Goal: Task Accomplishment & Management: Manage account settings

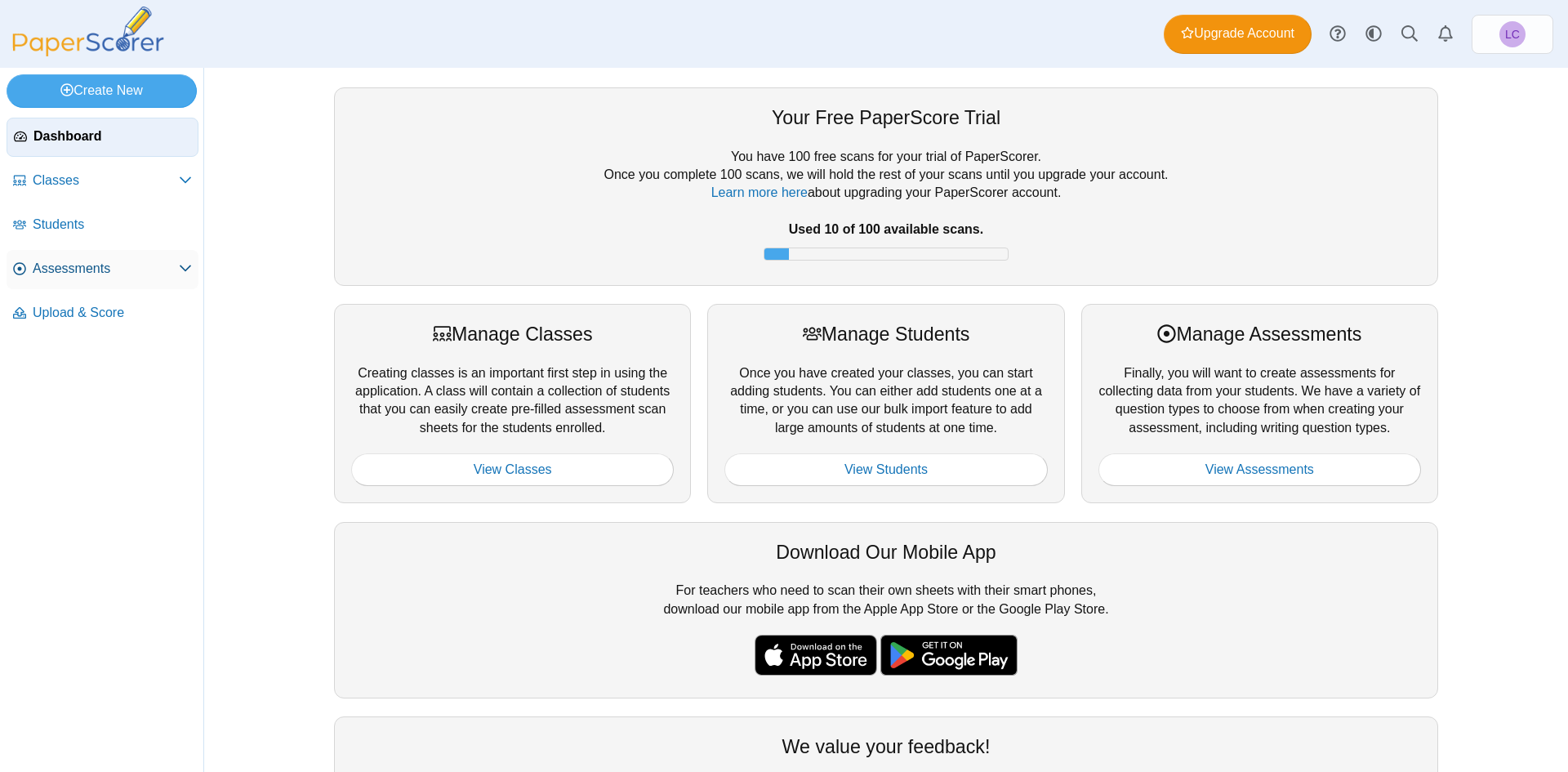
click at [62, 264] on span "Assessments" at bounding box center [106, 269] width 146 height 18
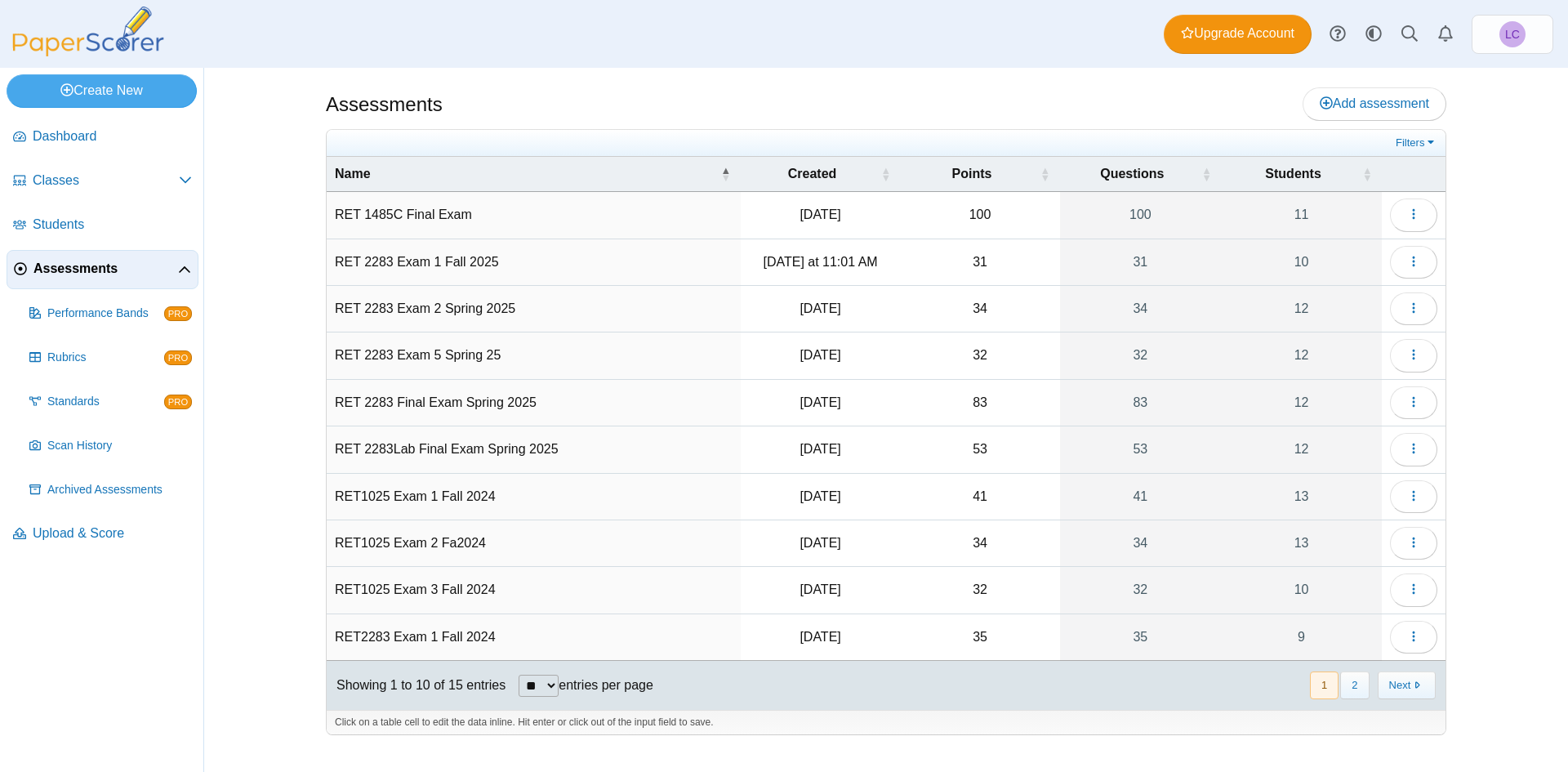
click at [502, 253] on td "RET 2283 Exam 1 Fall 2025" at bounding box center [534, 262] width 414 height 46
click at [1419, 258] on icon "button" at bounding box center [1413, 261] width 13 height 13
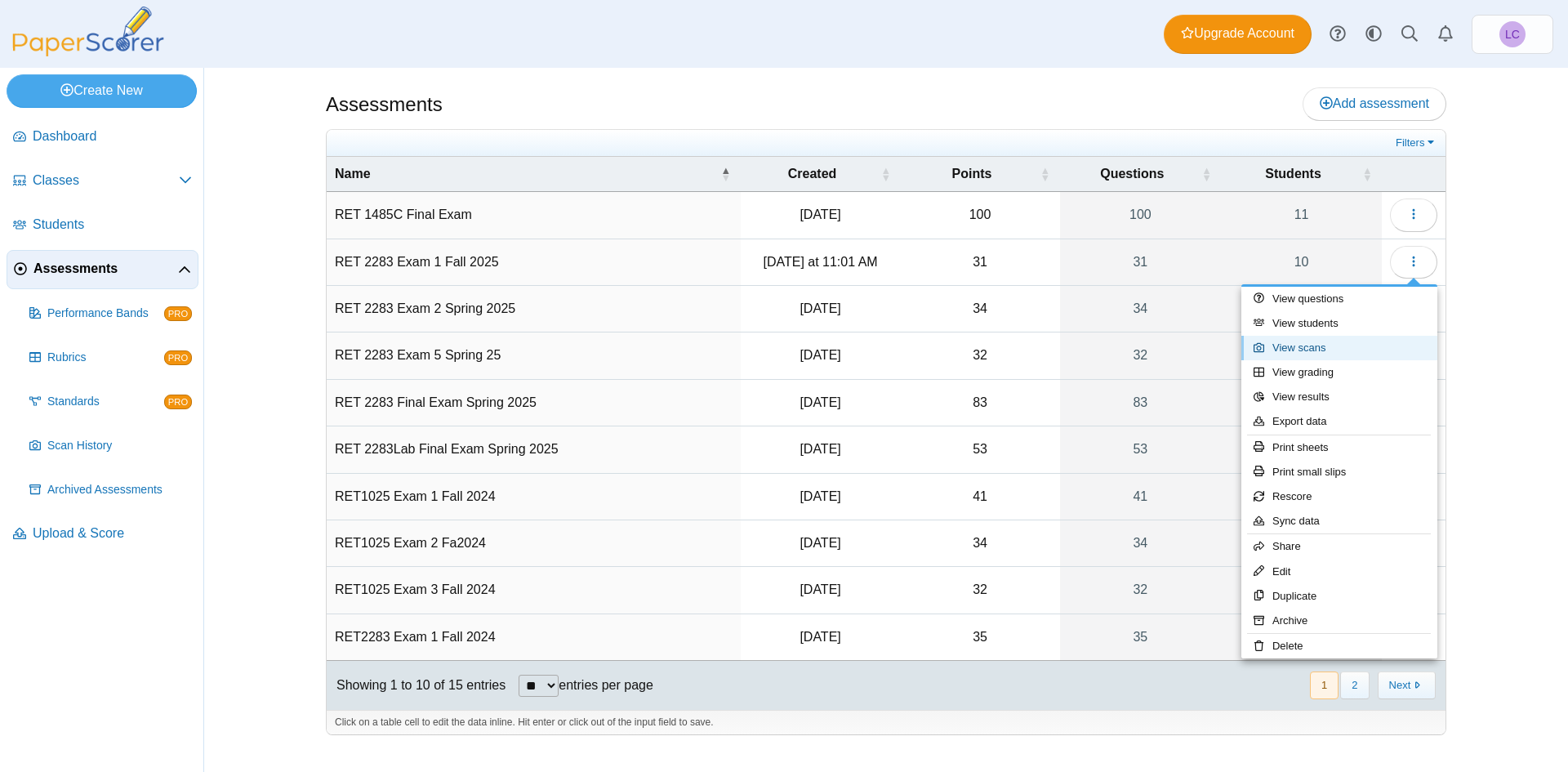
click at [1308, 351] on link "View scans" at bounding box center [1339, 348] width 196 height 24
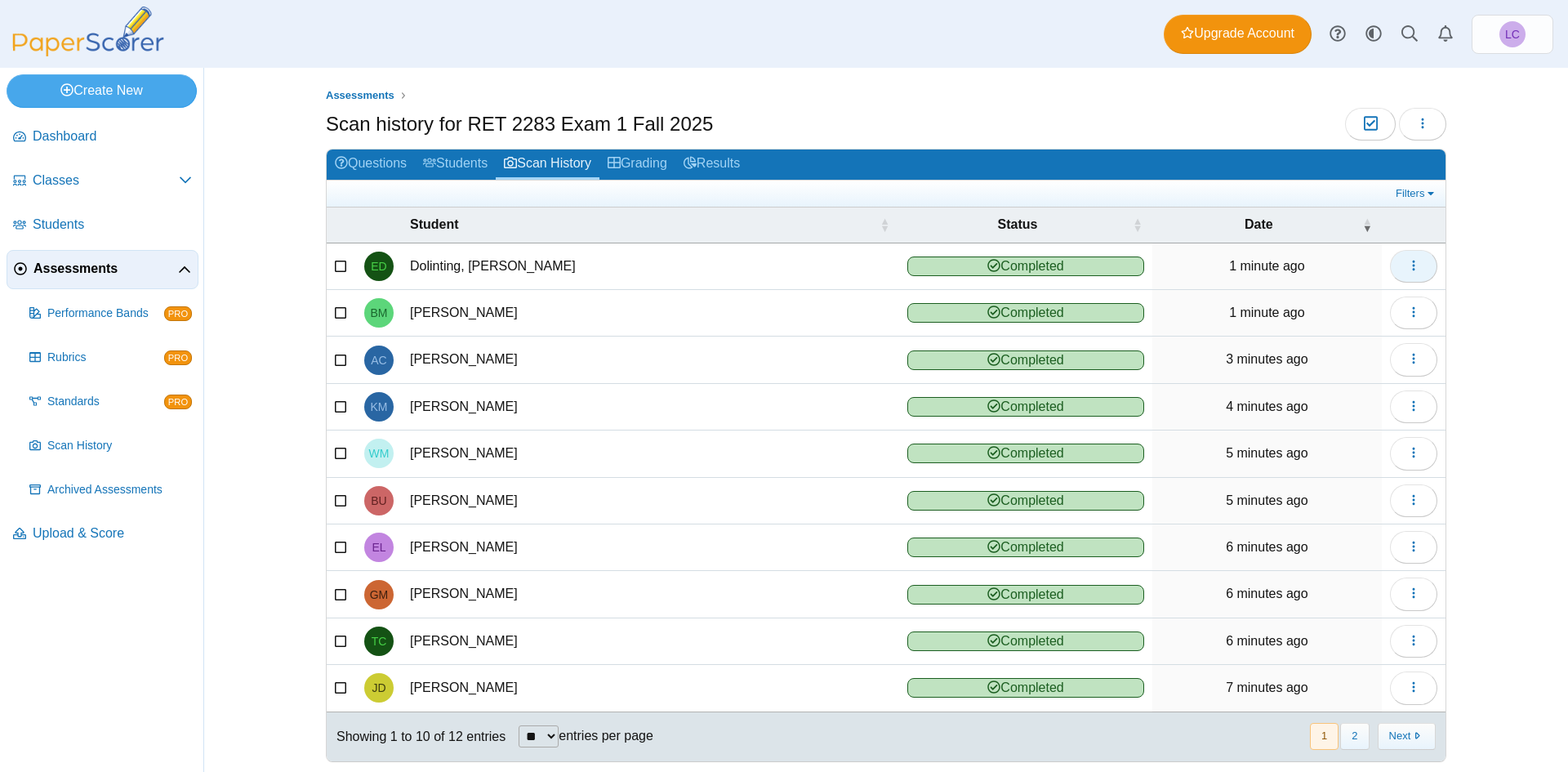
click at [1410, 262] on icon "button" at bounding box center [1413, 265] width 13 height 13
click at [1316, 301] on link "View scanned test" at bounding box center [1333, 302] width 196 height 24
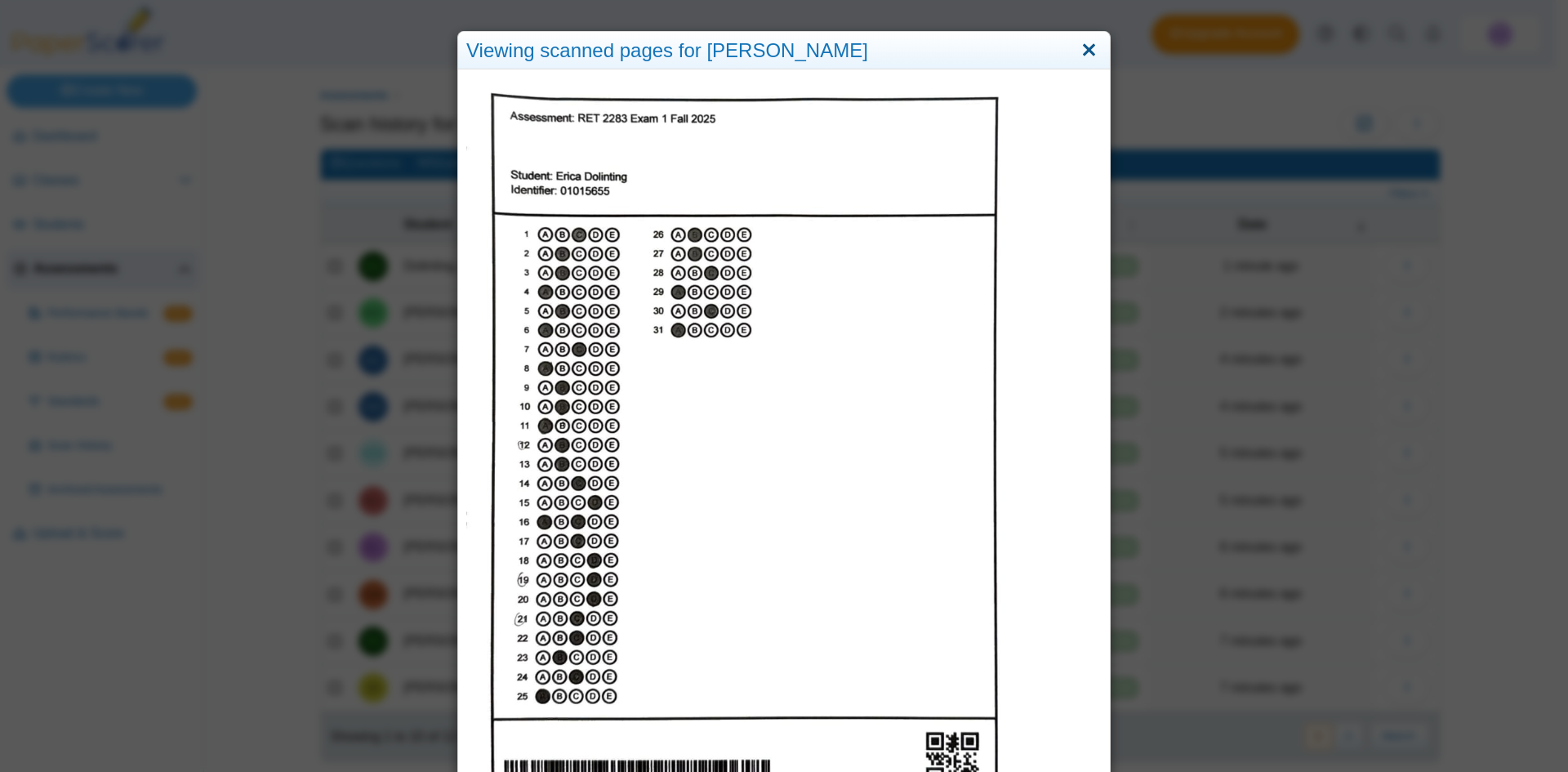
click at [1081, 47] on link "Close" at bounding box center [1089, 51] width 25 height 28
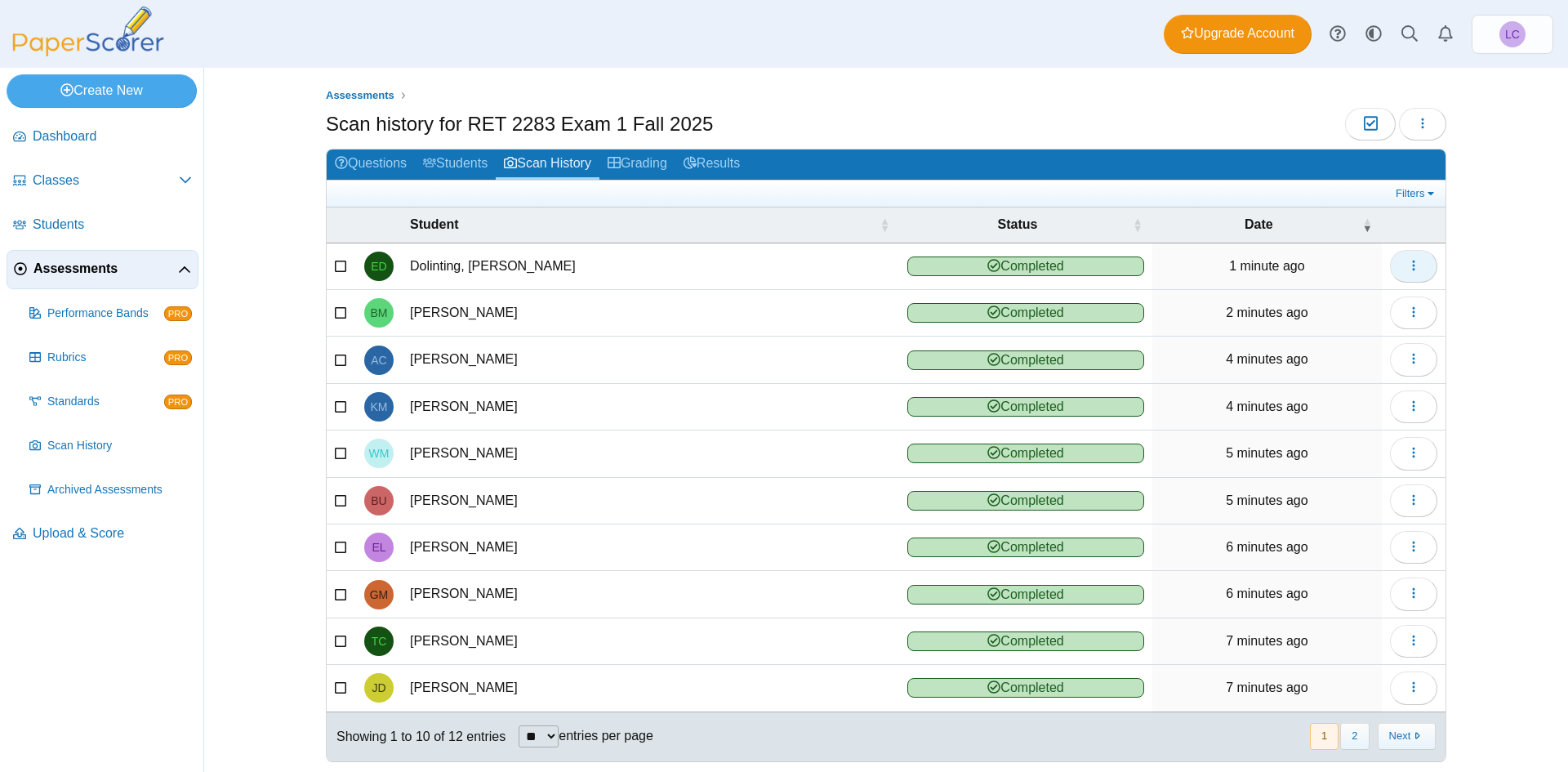
click at [1418, 264] on button "button" at bounding box center [1414, 266] width 47 height 33
click at [544, 280] on td "Dolinting, [PERSON_NAME]" at bounding box center [650, 266] width 497 height 46
click at [643, 162] on link "Grading" at bounding box center [638, 165] width 76 height 30
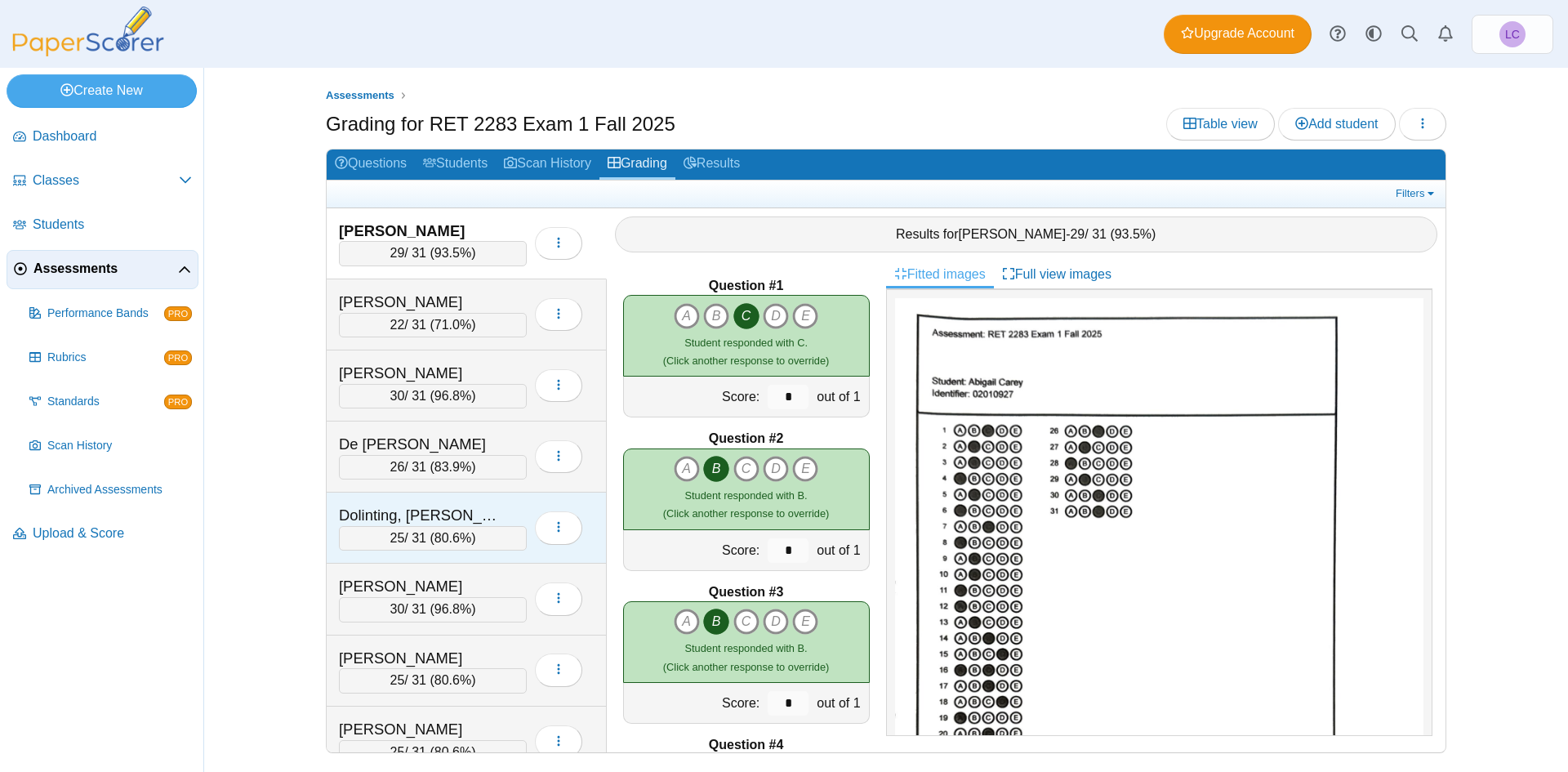
click at [464, 525] on div "Dolinting, [PERSON_NAME]" at bounding box center [420, 515] width 163 height 21
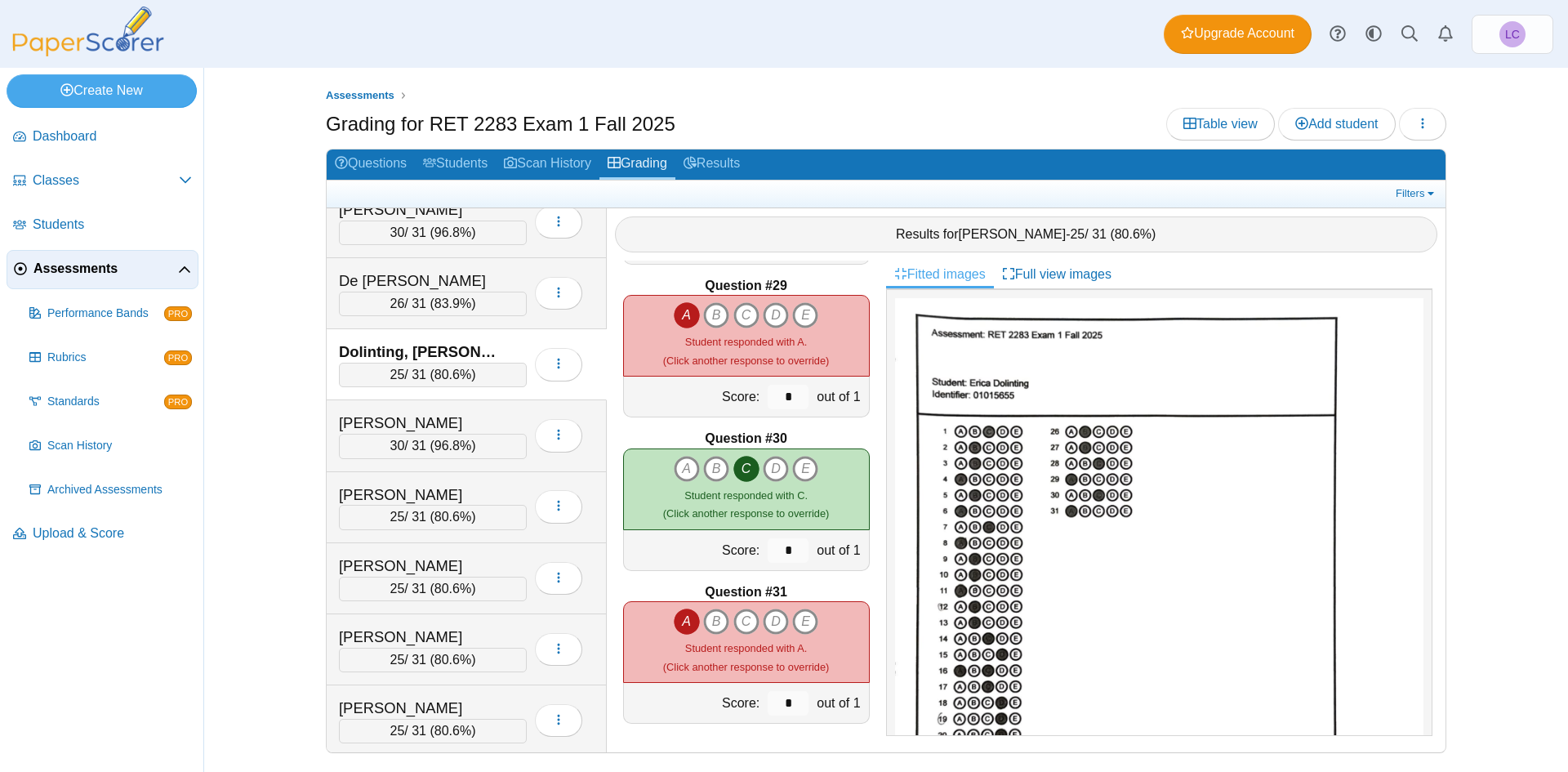
scroll to position [245, 0]
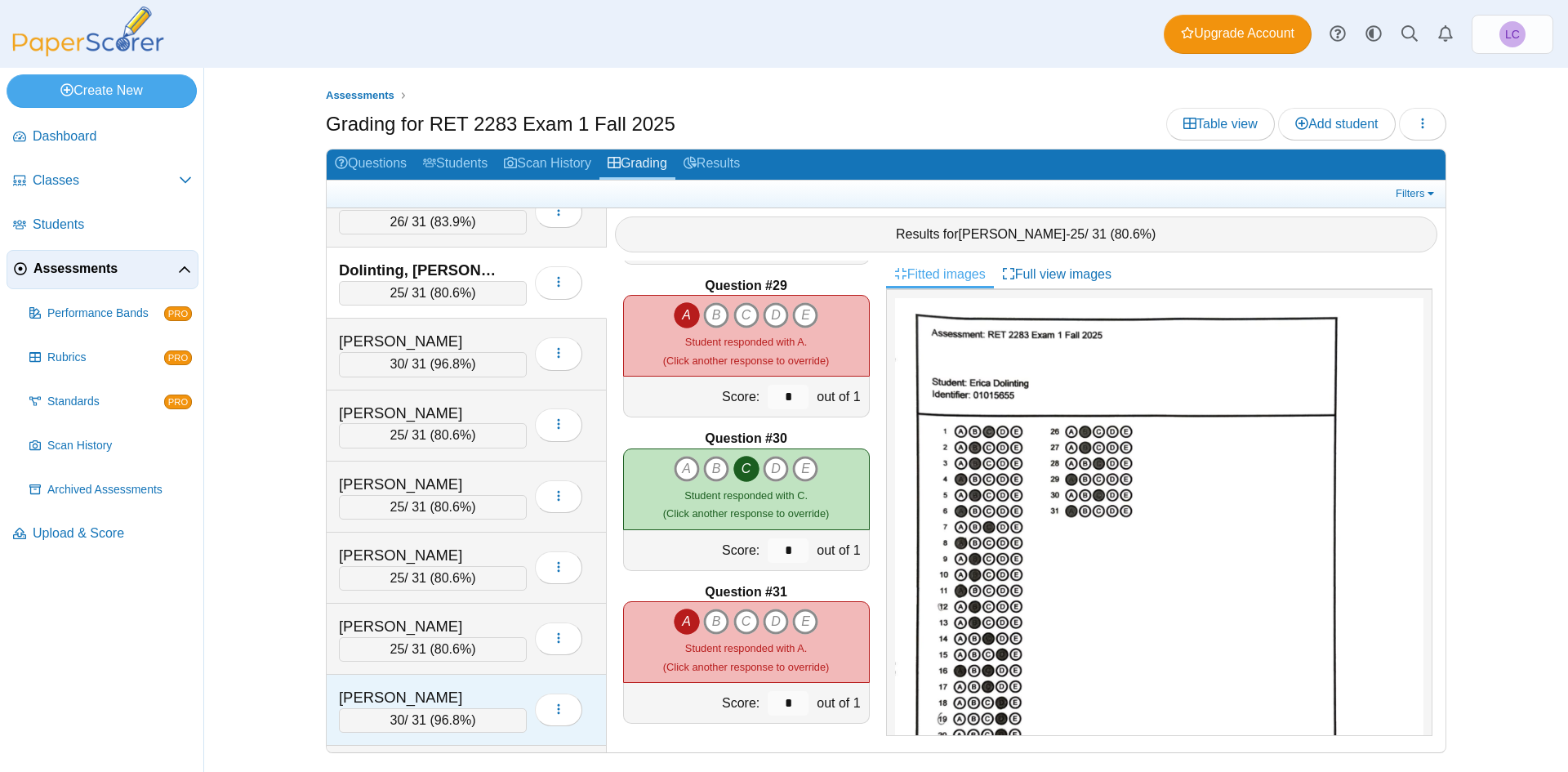
click at [483, 705] on div "[PERSON_NAME]" at bounding box center [420, 698] width 163 height 21
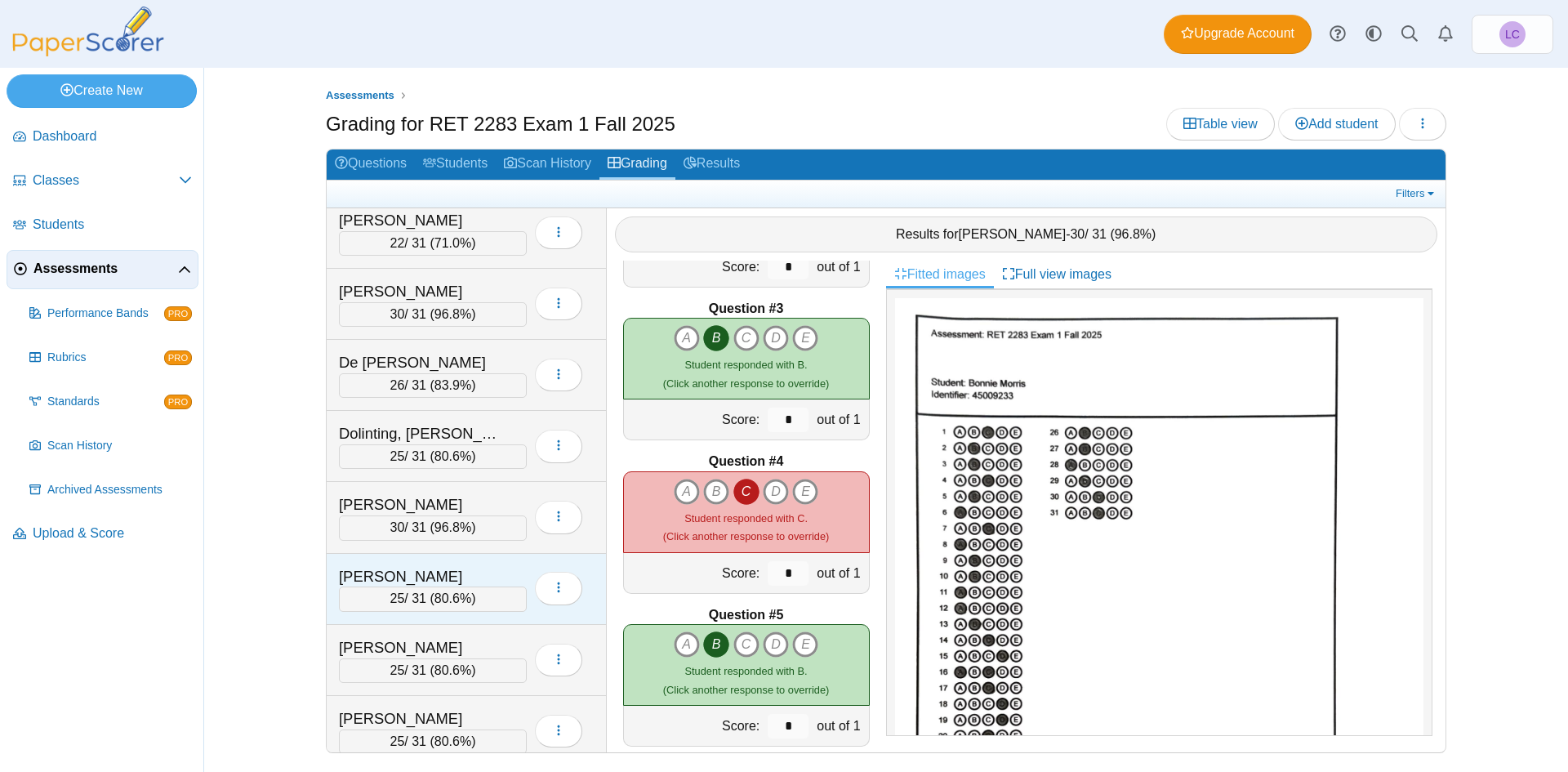
scroll to position [0, 0]
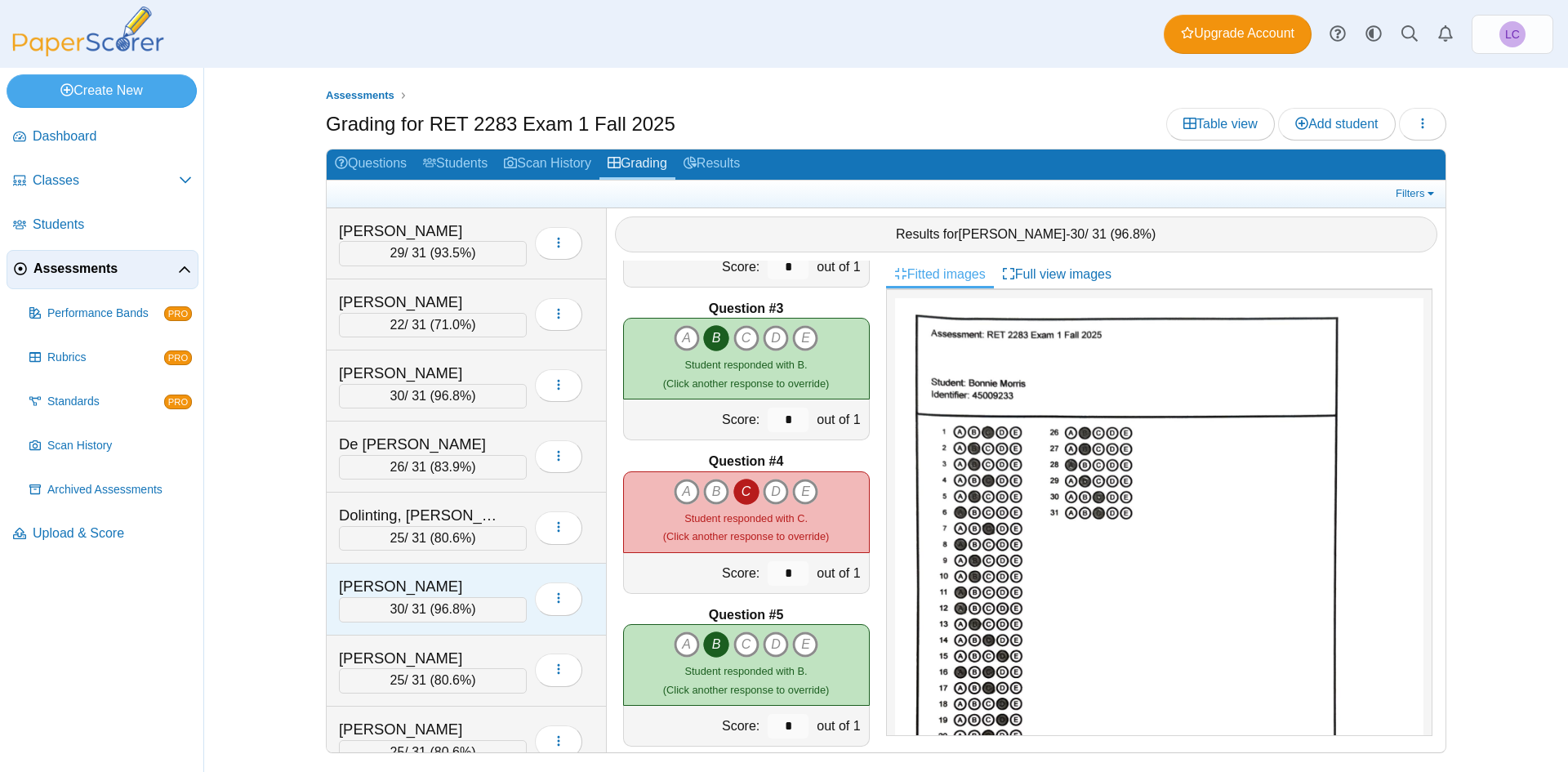
click at [489, 587] on div "[PERSON_NAME]" at bounding box center [420, 586] width 163 height 21
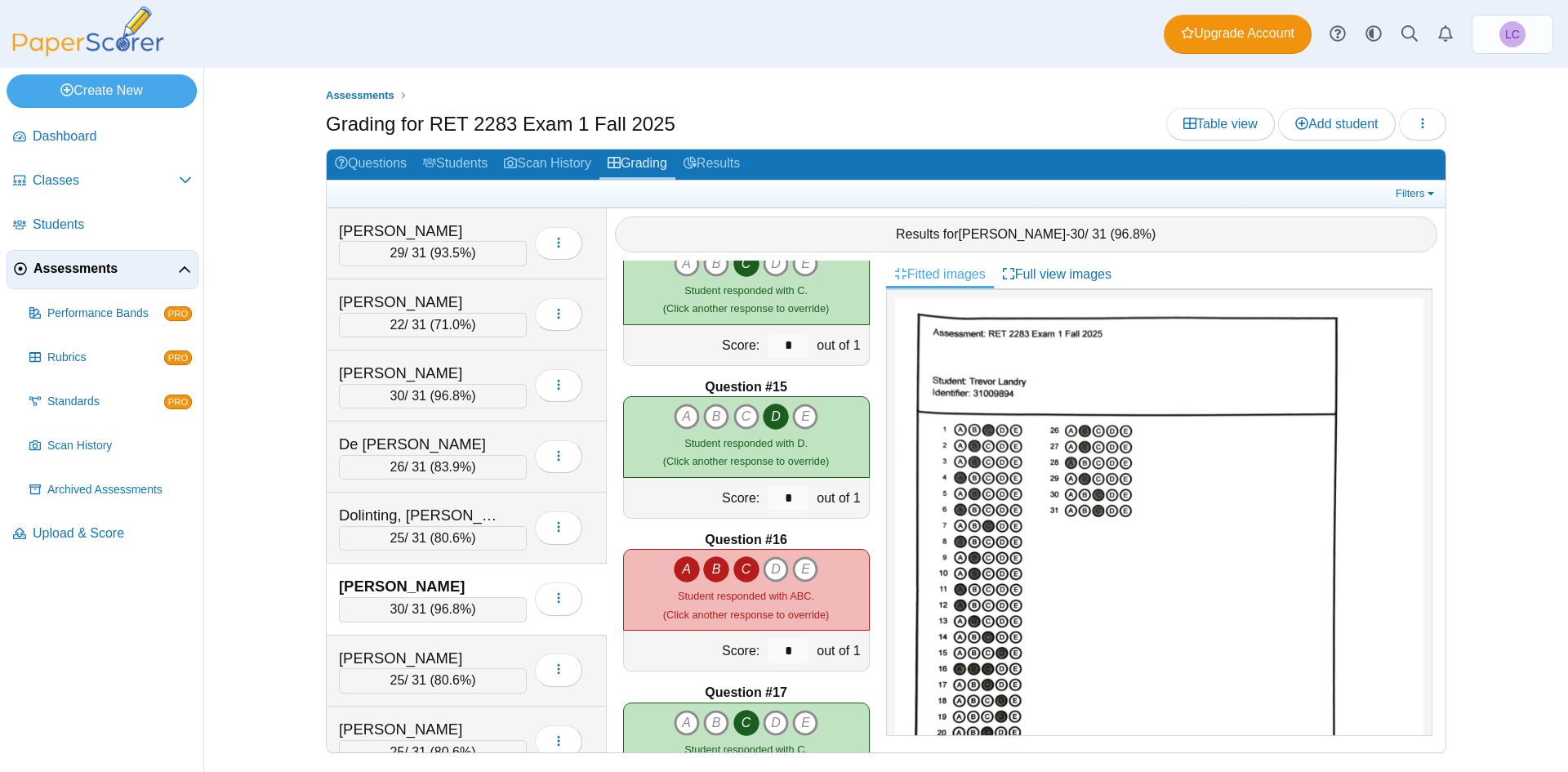
scroll to position [2124, 0]
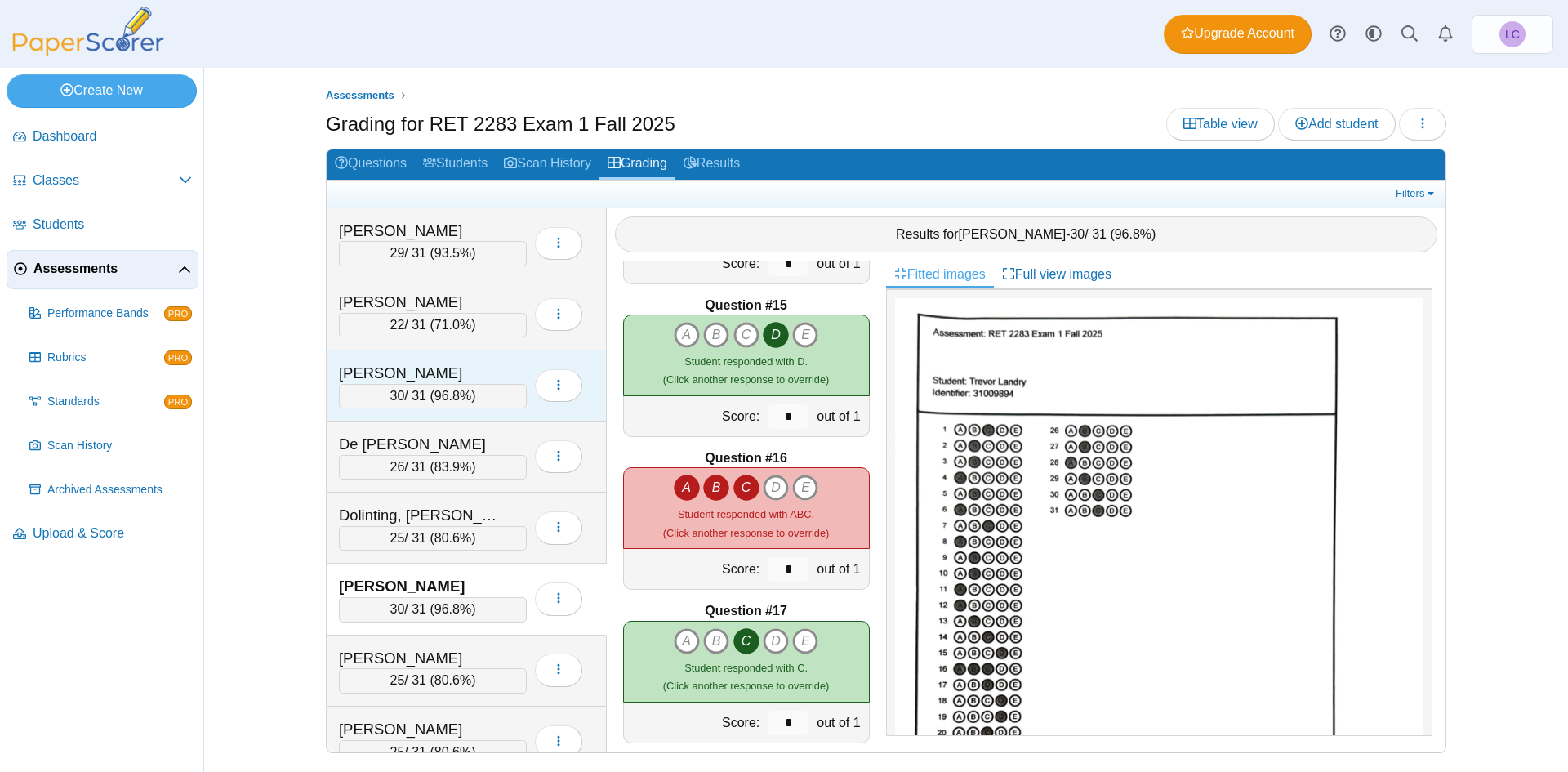
click at [497, 388] on div "30 / 31 ( 96.8% )" at bounding box center [432, 396] width 188 height 24
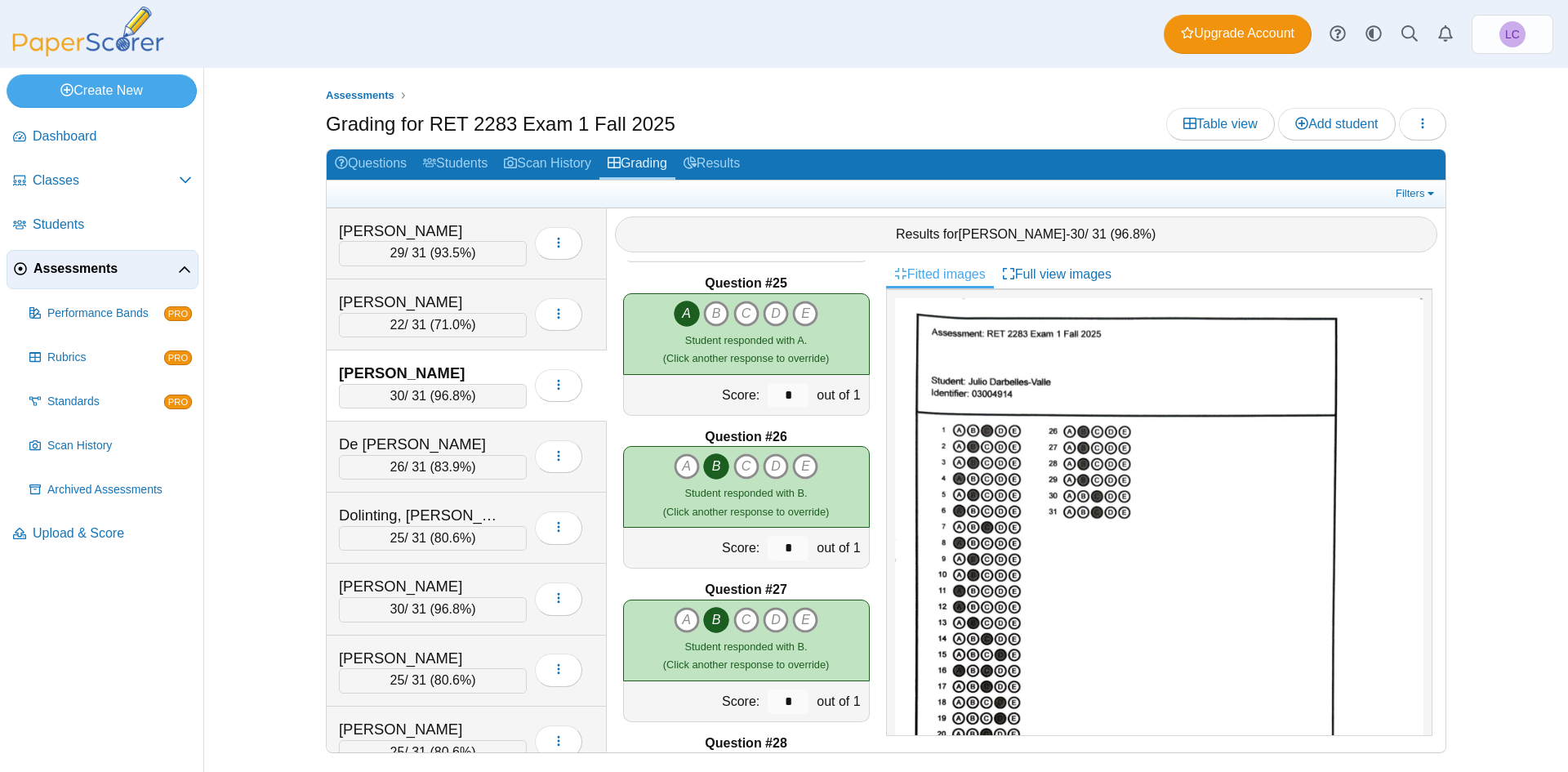
scroll to position [4004, 0]
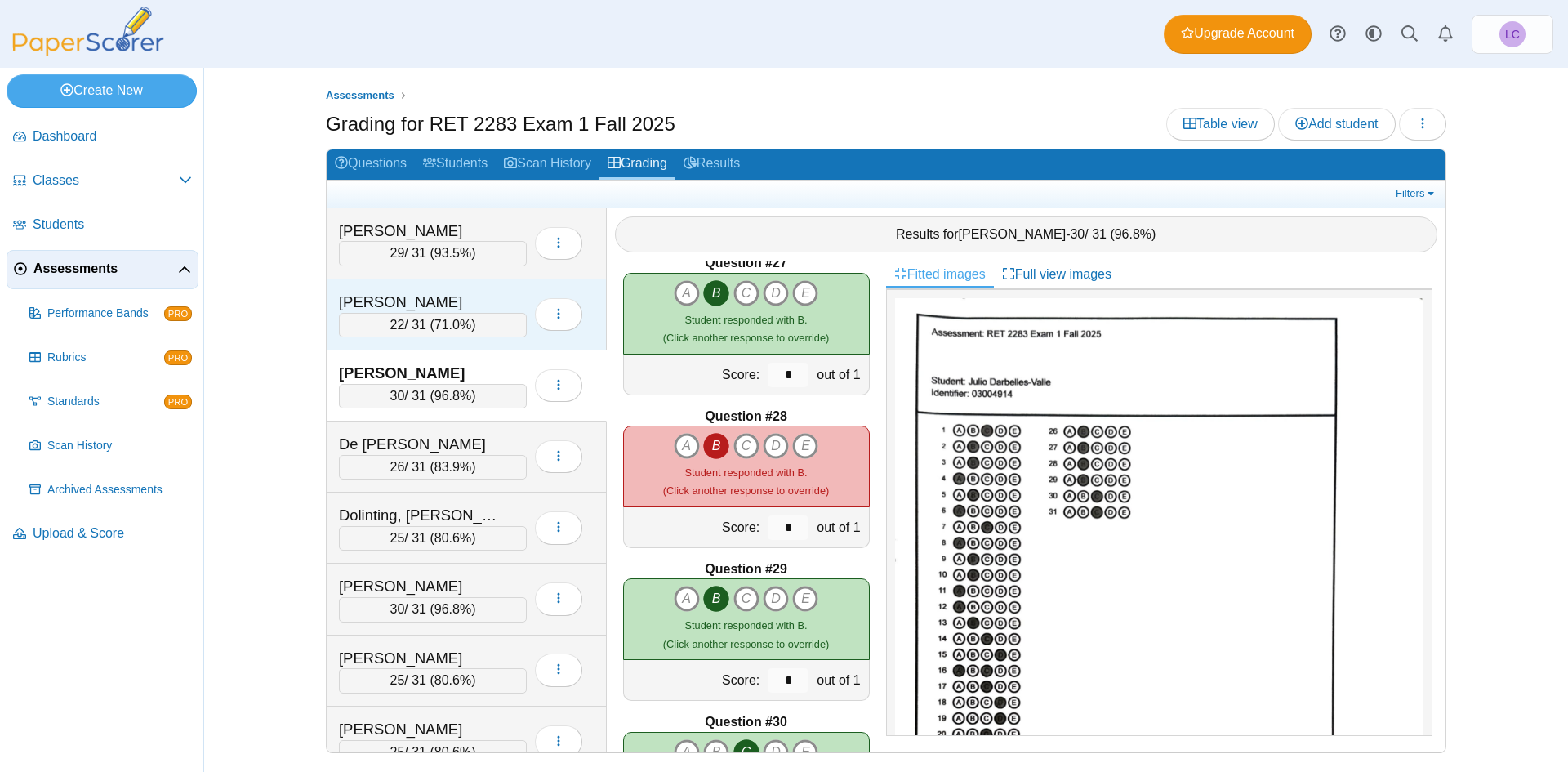
click at [449, 312] on div "[PERSON_NAME]" at bounding box center [420, 302] width 163 height 21
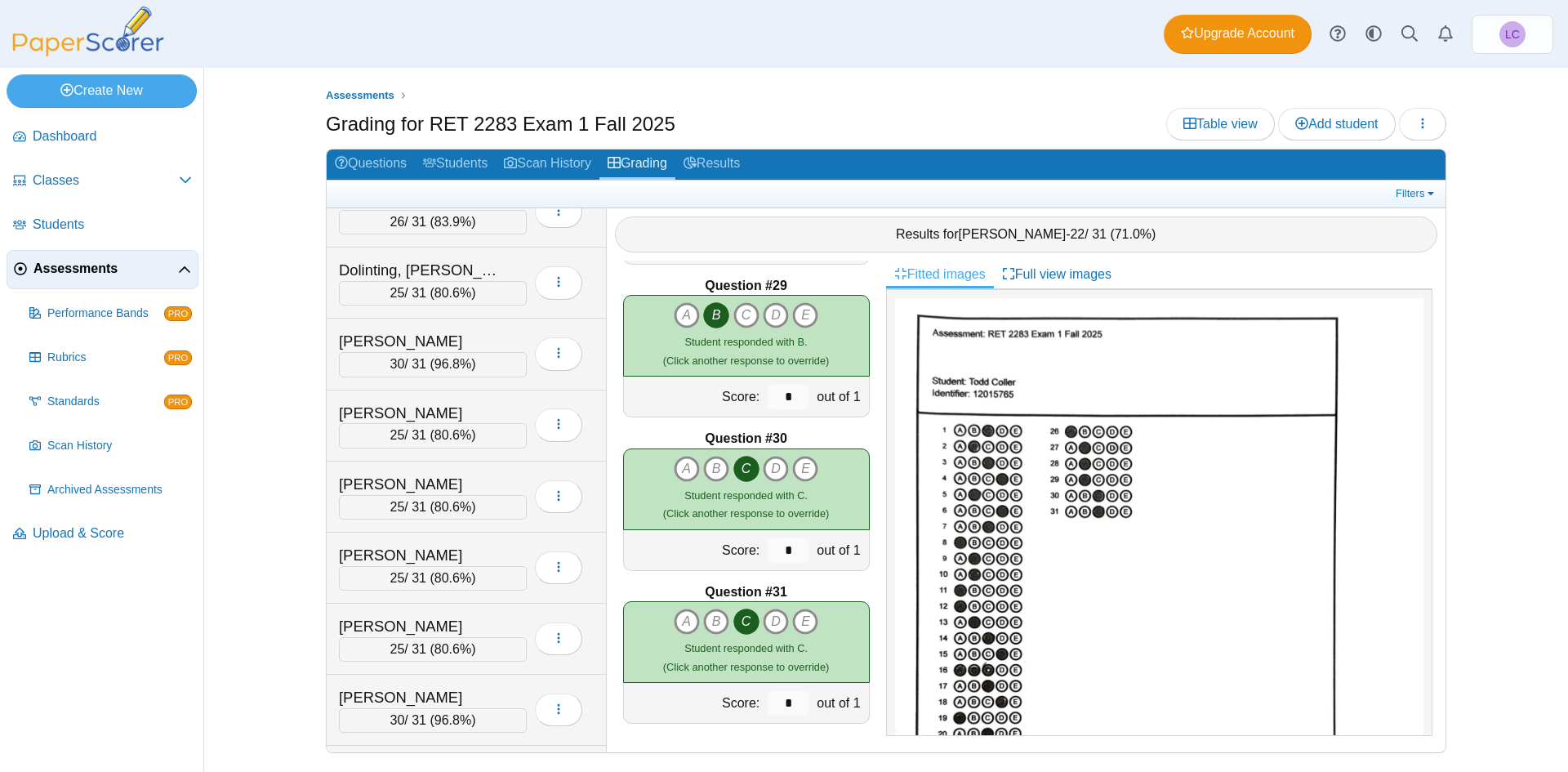
scroll to position [310, 0]
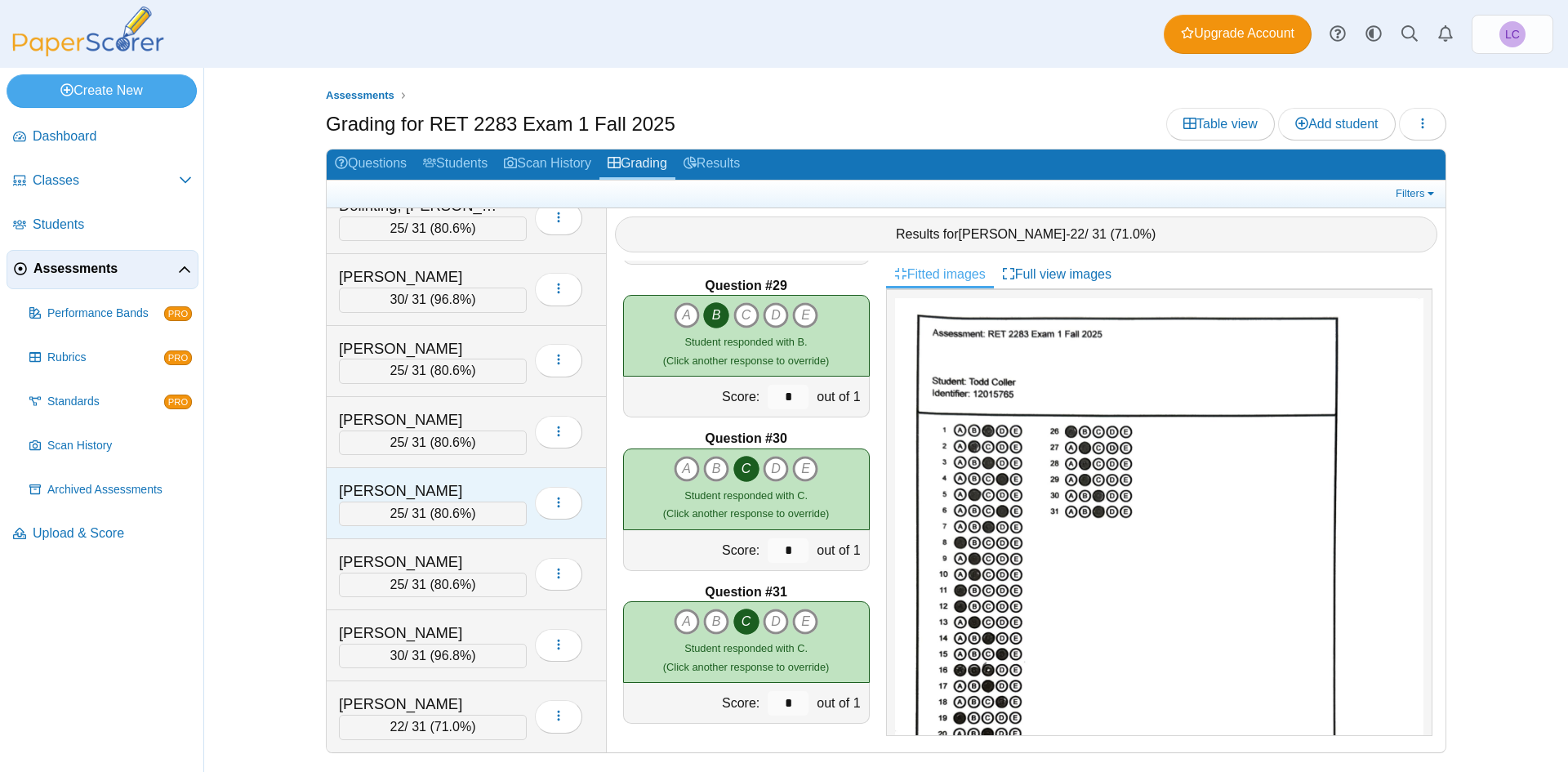
click at [485, 492] on div "[PERSON_NAME]" at bounding box center [420, 491] width 163 height 21
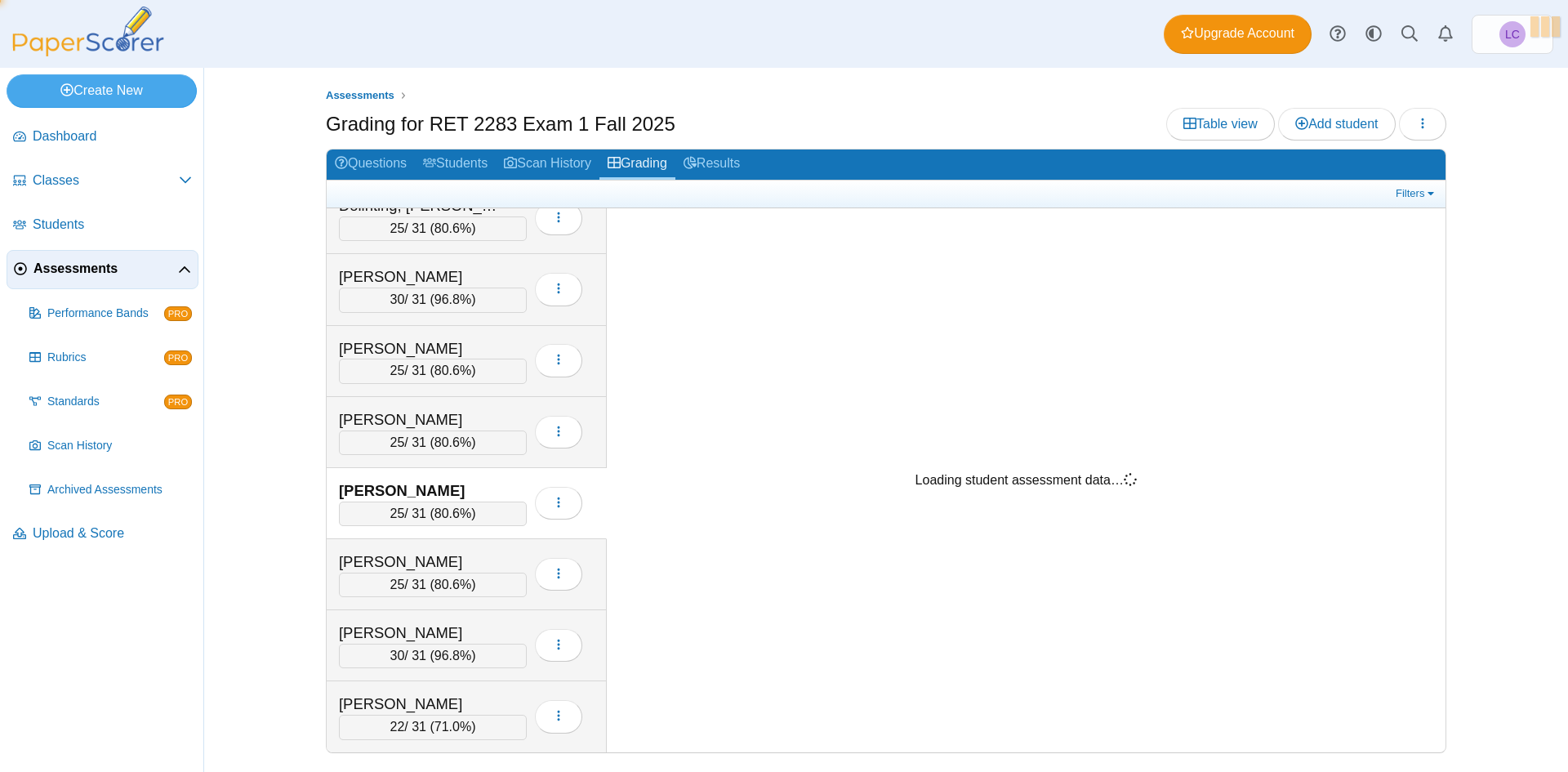
click at [485, 492] on div "[PERSON_NAME]" at bounding box center [420, 491] width 163 height 21
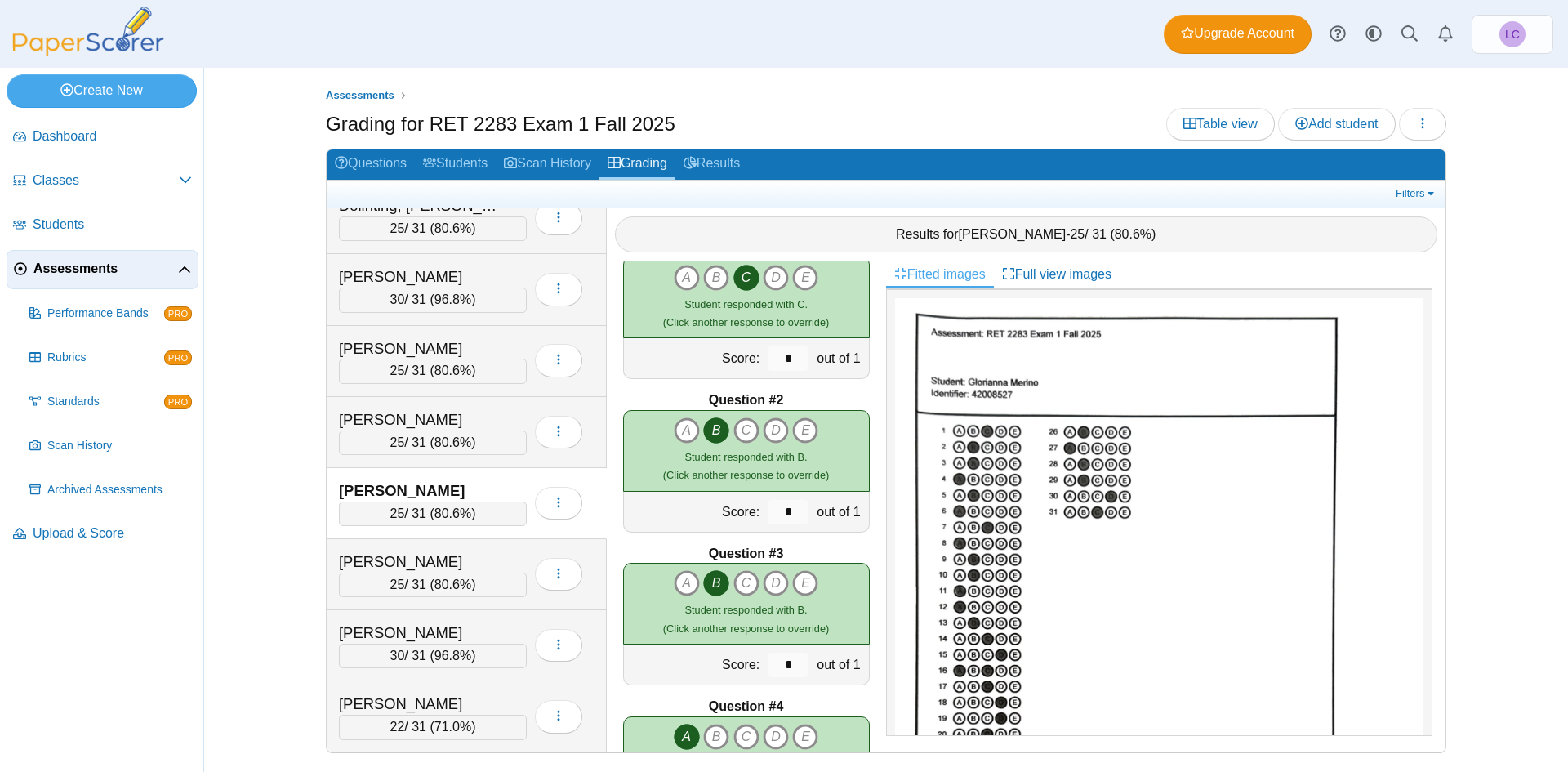
scroll to position [0, 0]
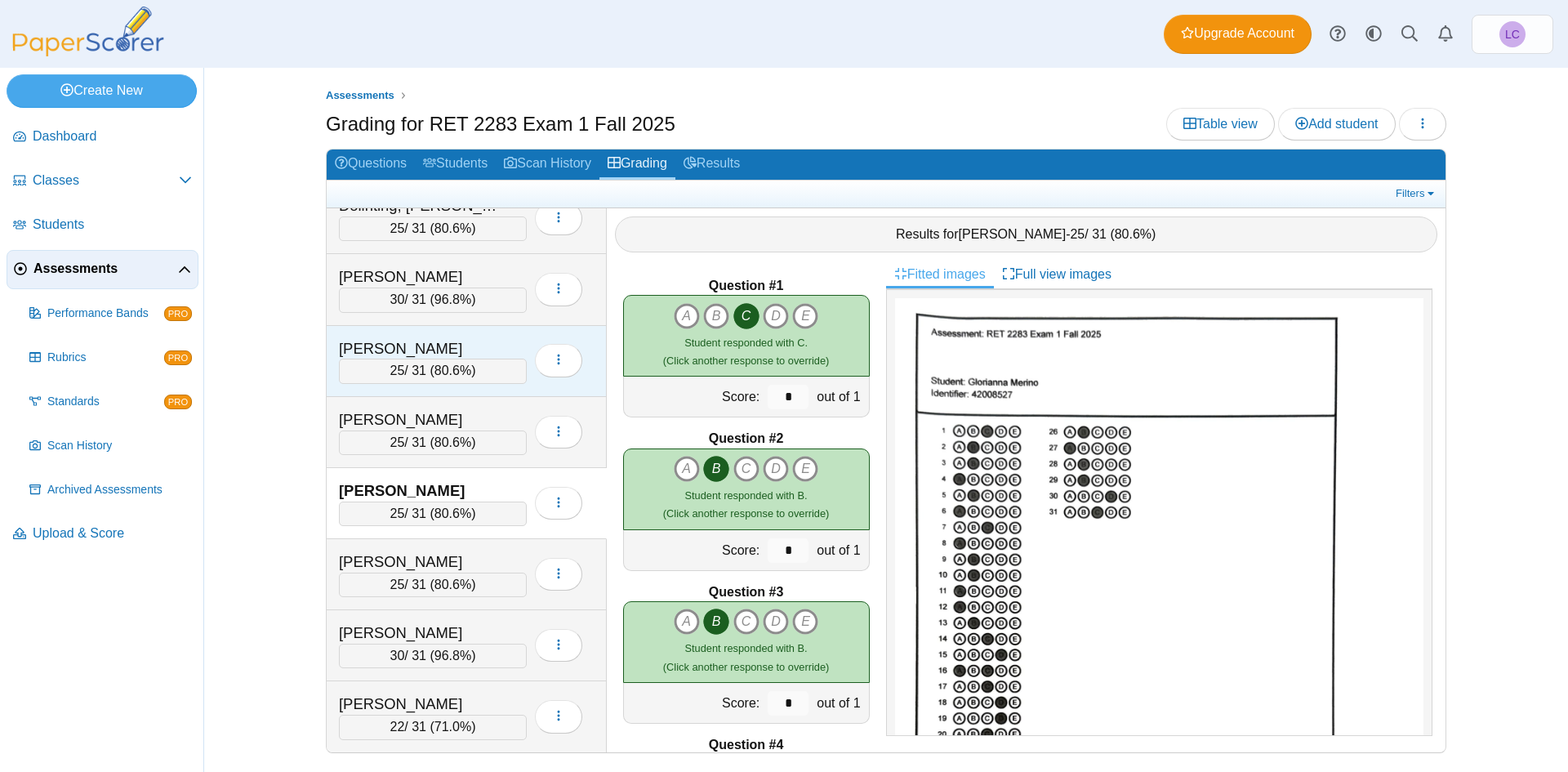
click at [455, 352] on div "[PERSON_NAME]" at bounding box center [420, 349] width 163 height 21
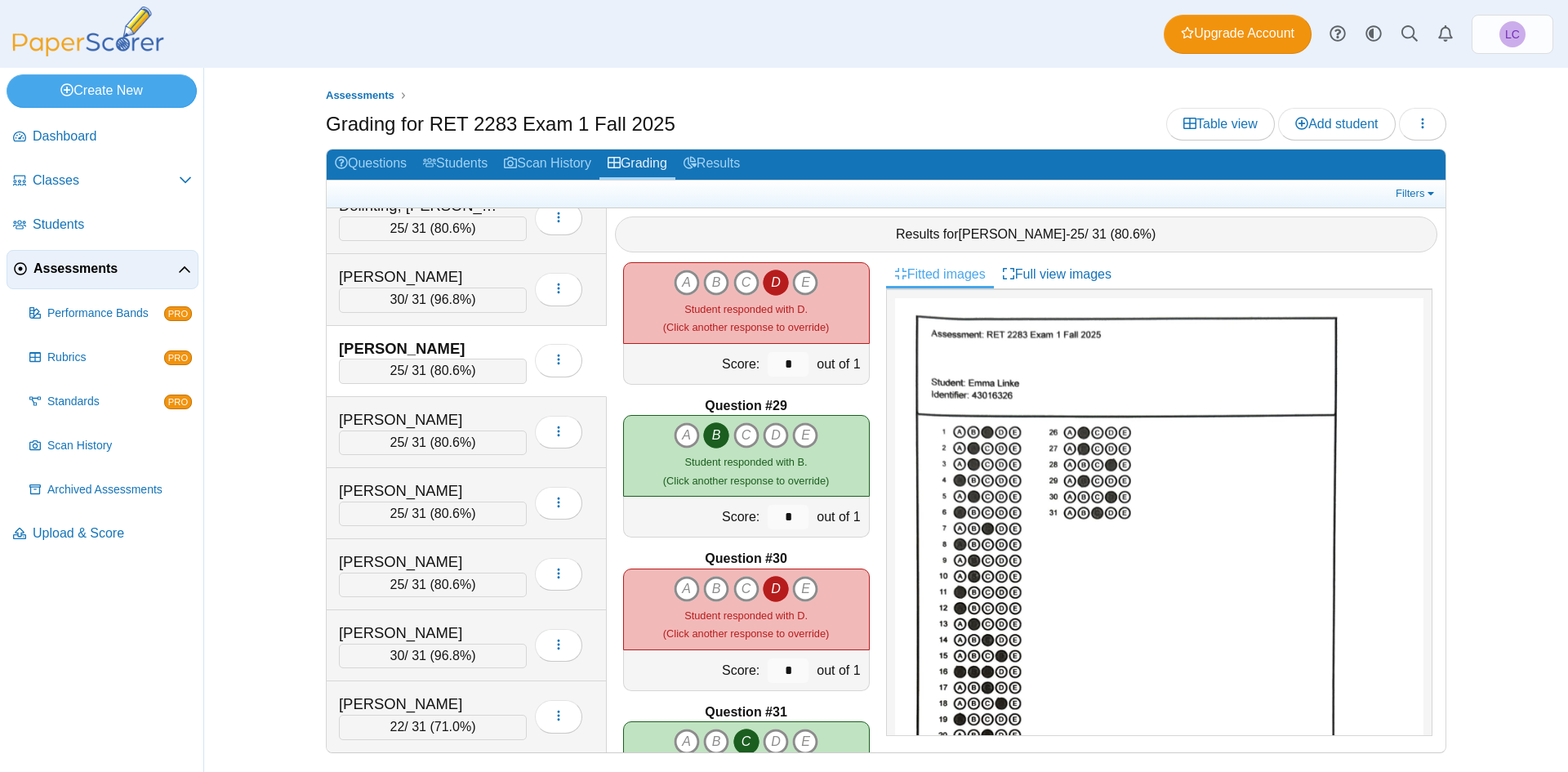
scroll to position [4287, 0]
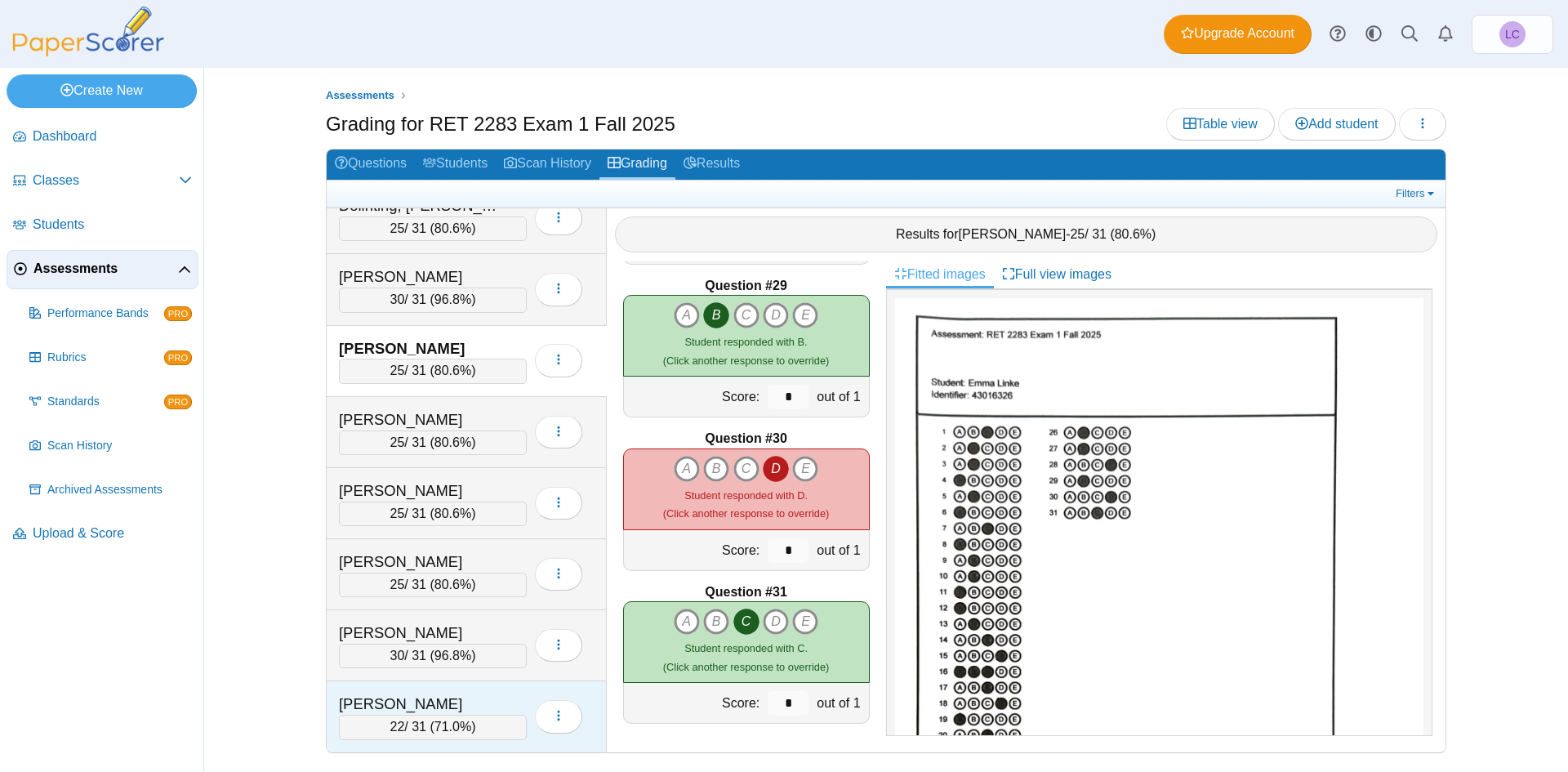
click at [480, 692] on div "[PERSON_NAME] 22 / 31 ( 71.0% ) Loading…" at bounding box center [467, 716] width 280 height 70
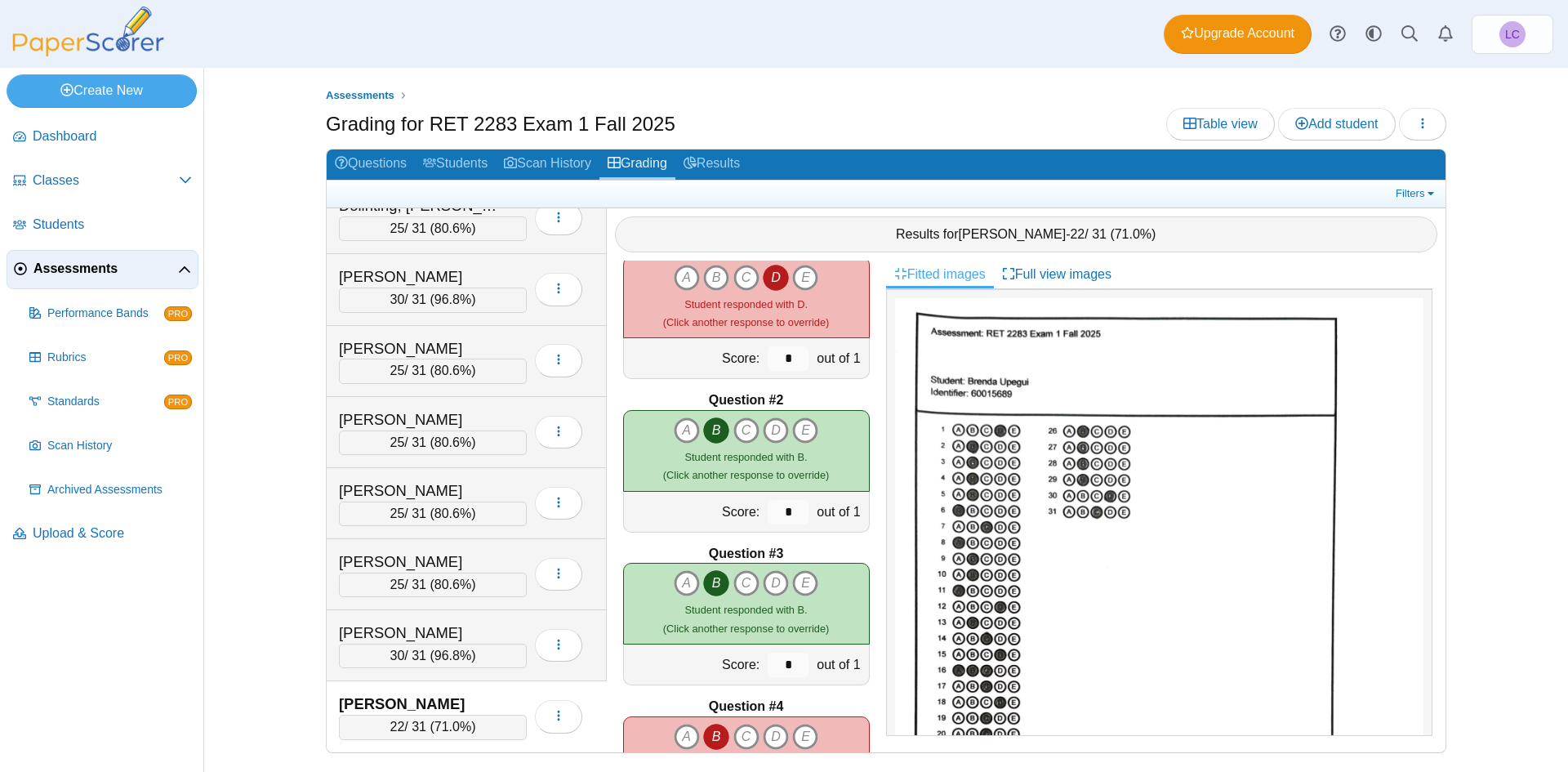
scroll to position [0, 0]
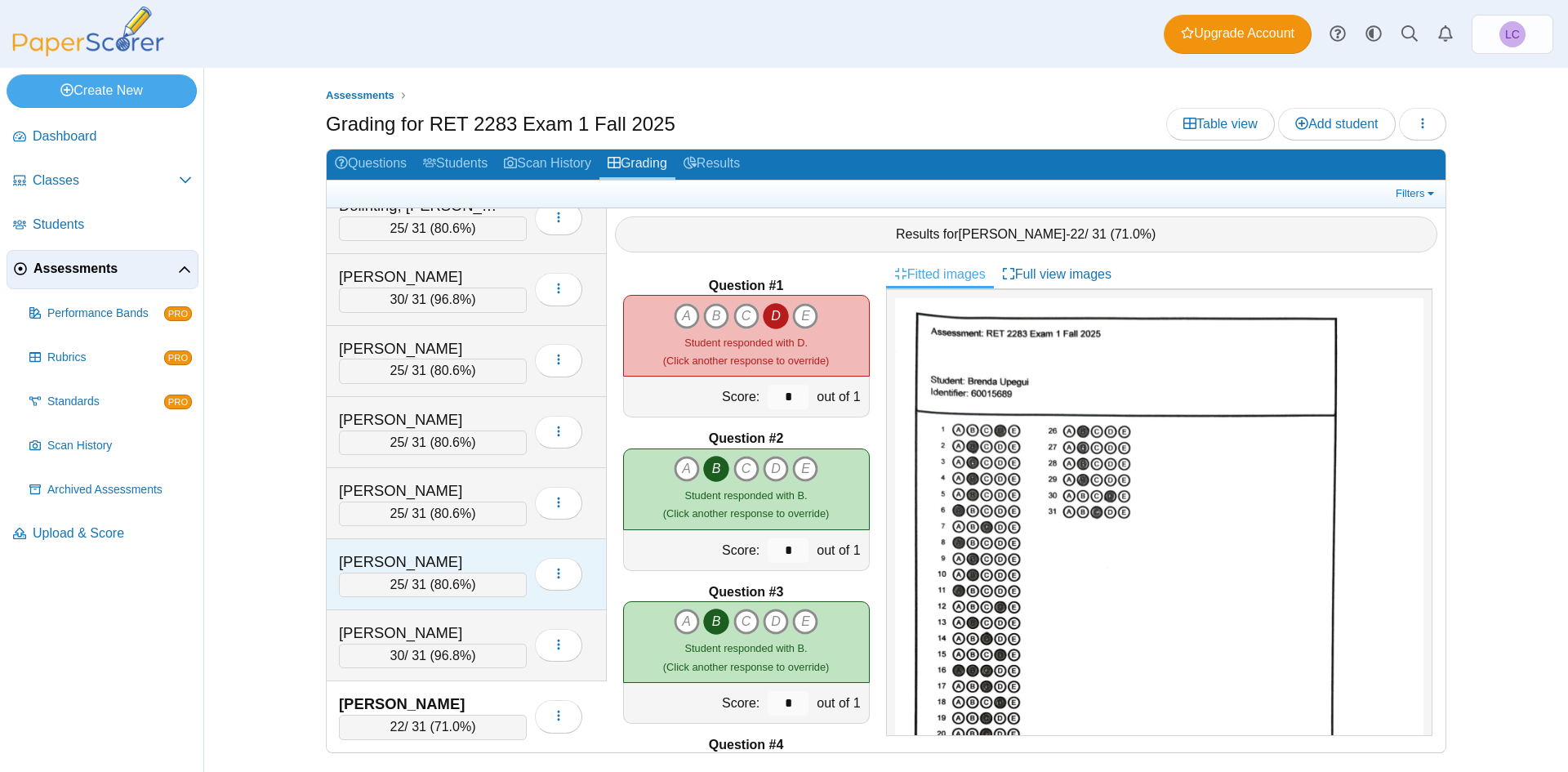
click at [496, 552] on div "[PERSON_NAME]" at bounding box center [420, 562] width 163 height 21
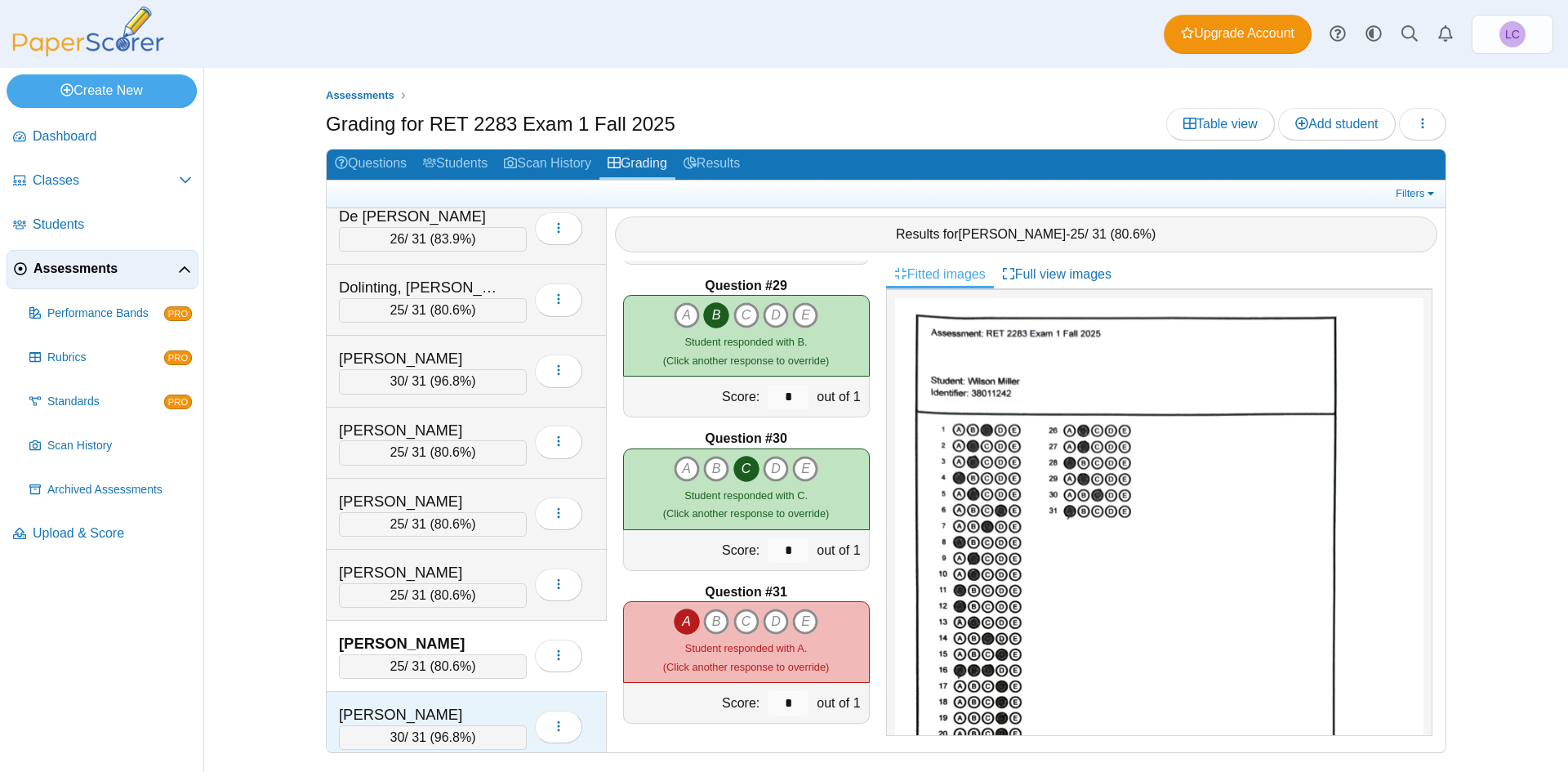
scroll to position [146, 0]
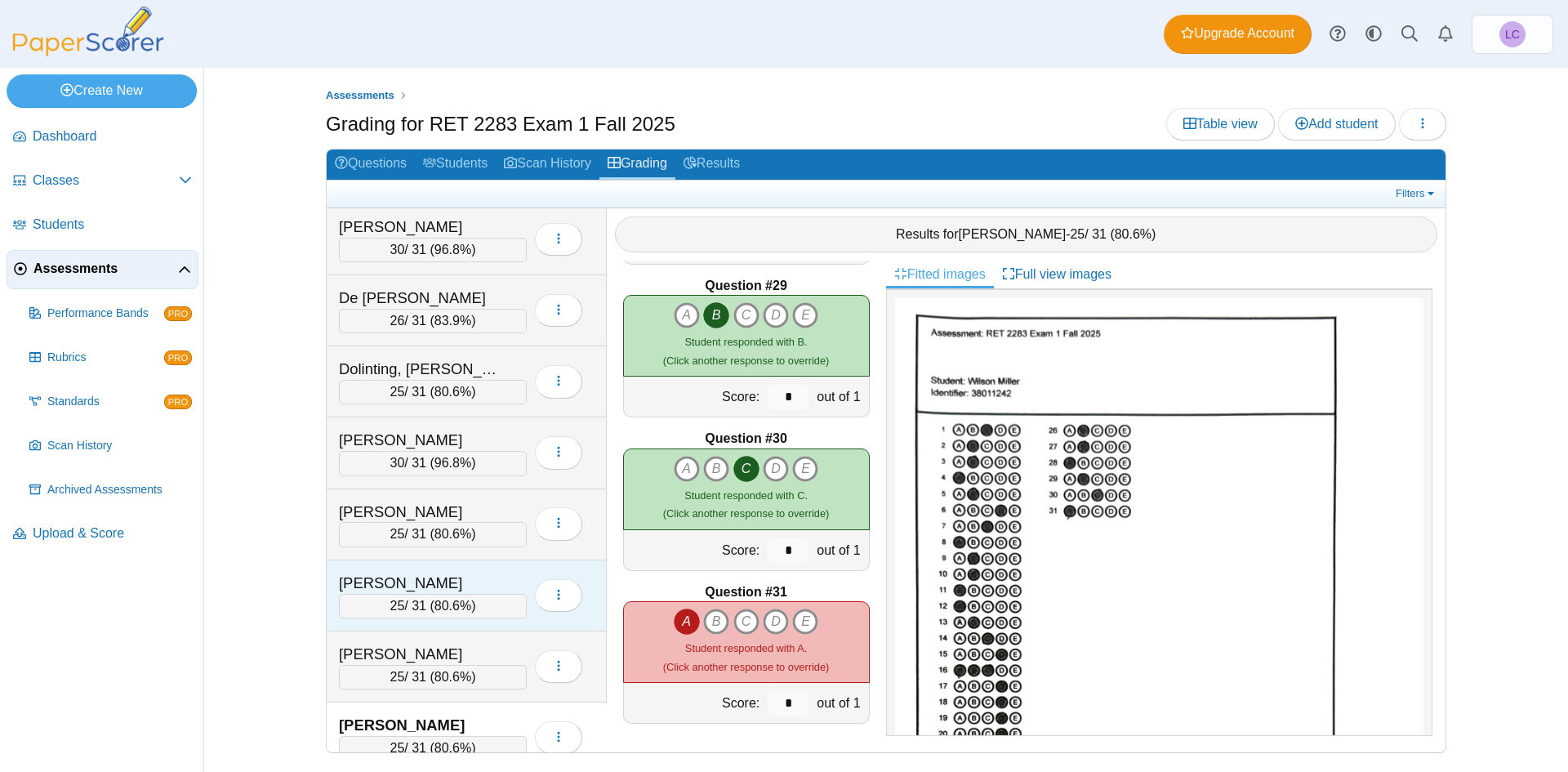
click at [436, 573] on div "[PERSON_NAME]" at bounding box center [420, 583] width 163 height 21
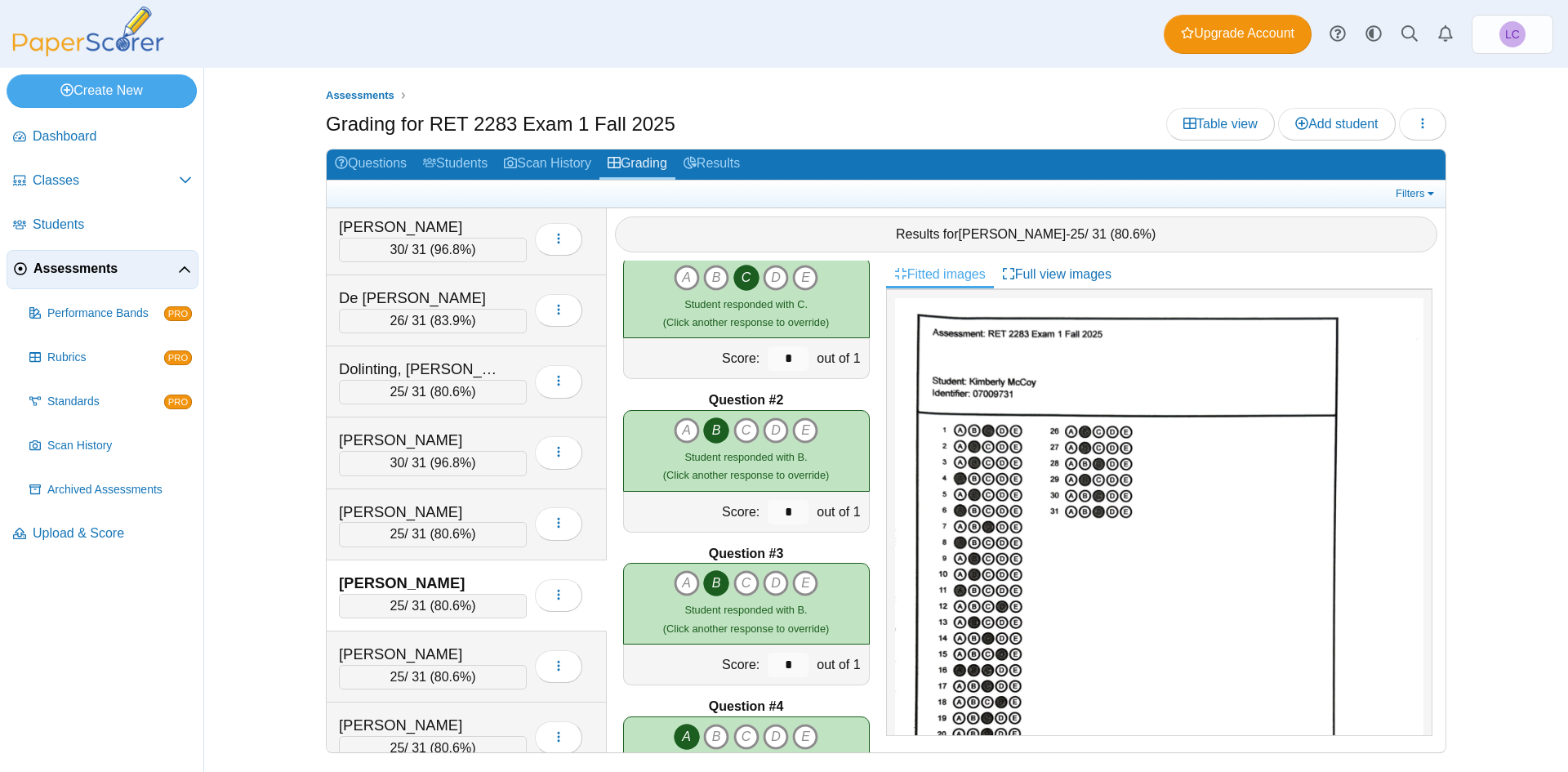
scroll to position [0, 0]
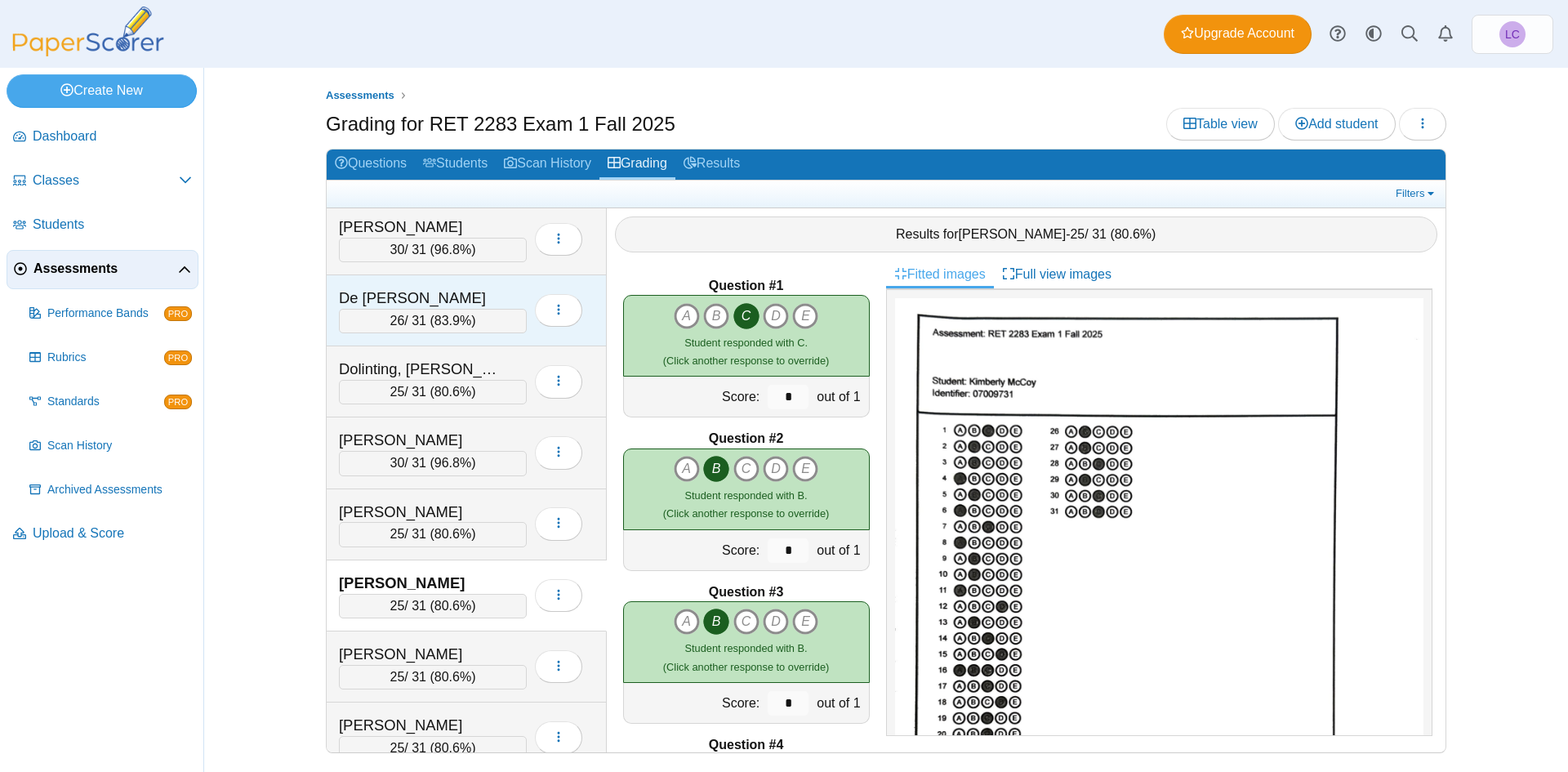
click at [441, 309] on div "26 / 31 ( 83.9% )" at bounding box center [432, 321] width 188 height 24
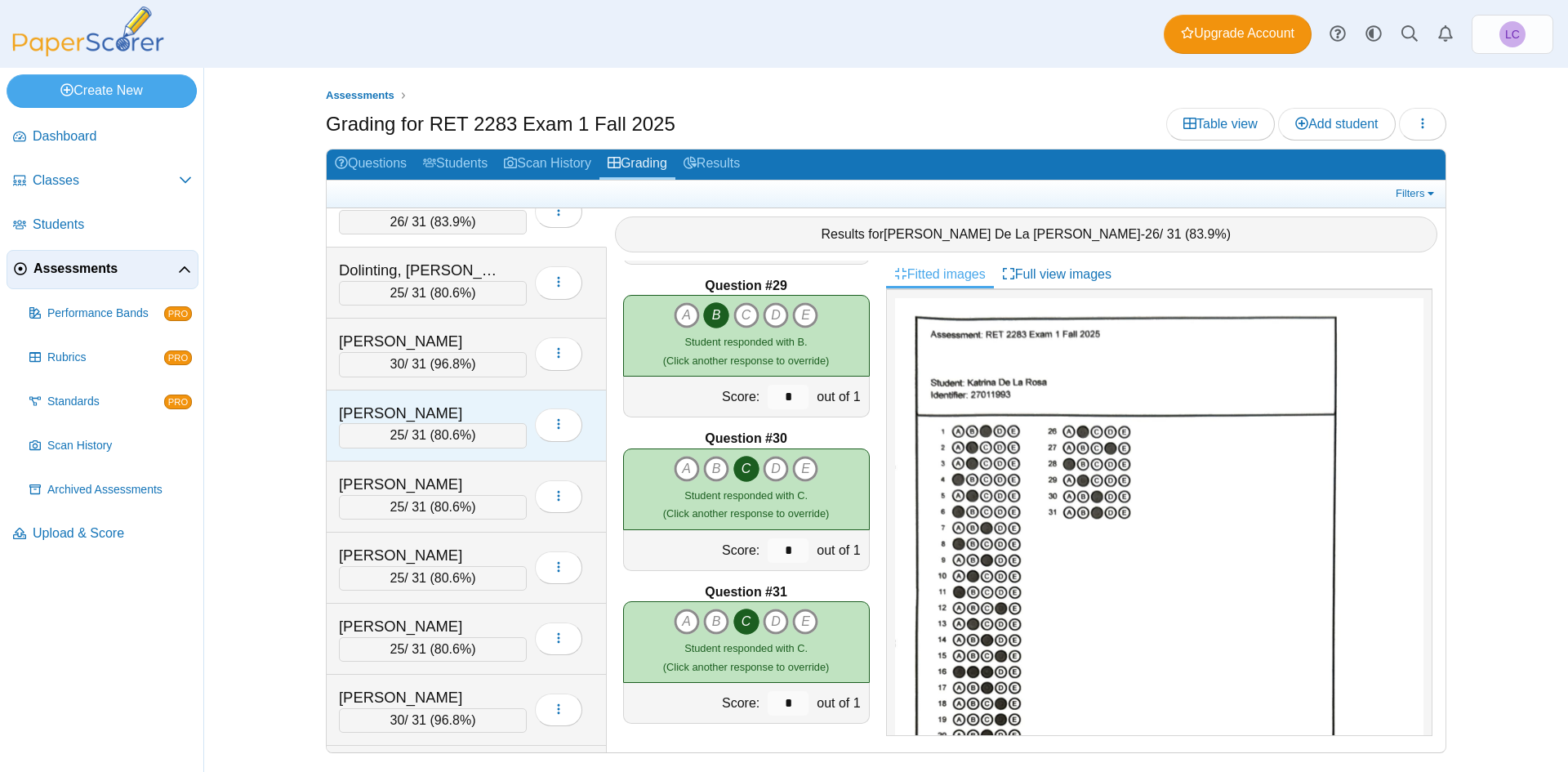
scroll to position [310, 0]
